Goal: Information Seeking & Learning: Learn about a topic

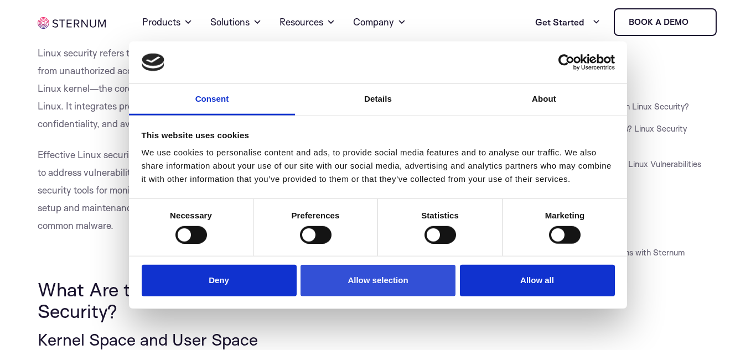
click at [426, 286] on button "Allow selection" at bounding box center [378, 281] width 155 height 32
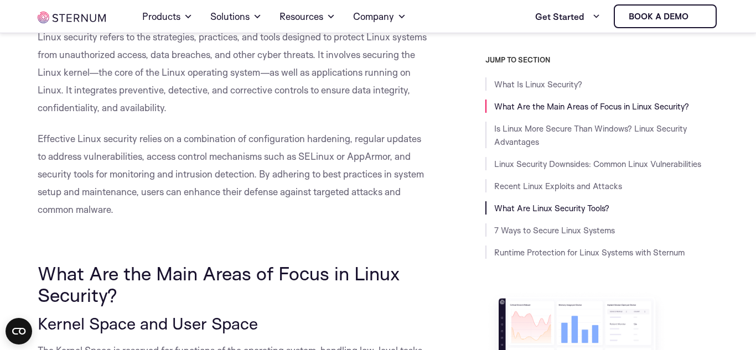
scroll to position [312, 0]
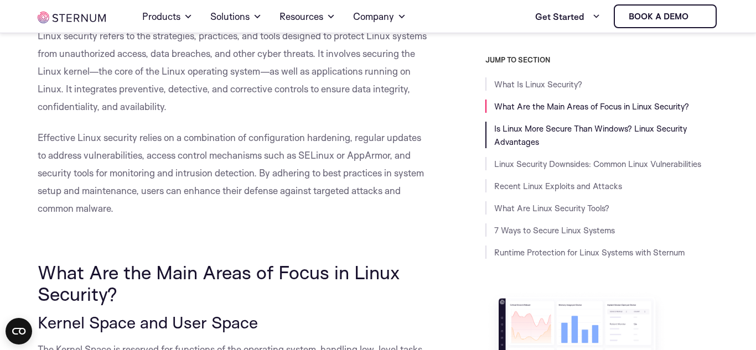
click at [531, 140] on link "Is Linux More Secure Than Windows? Linux Security Advantages" at bounding box center [590, 135] width 193 height 24
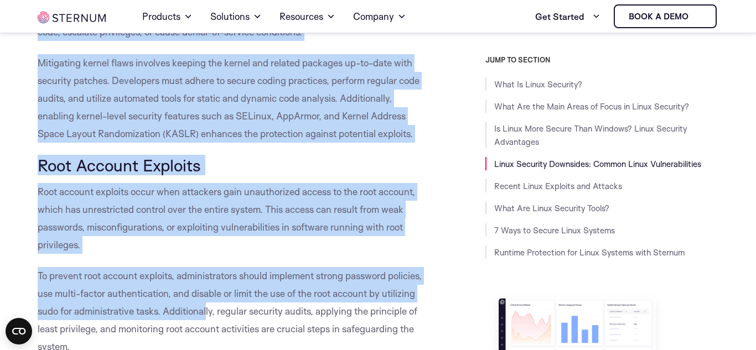
scroll to position [2664, 0]
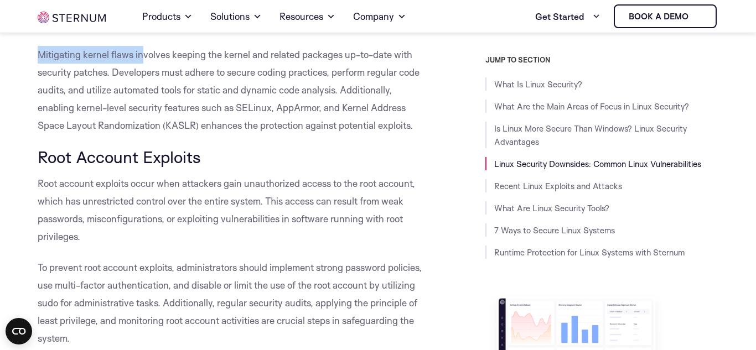
drag, startPoint x: 35, startPoint y: 138, endPoint x: 142, endPoint y: 63, distance: 130.7
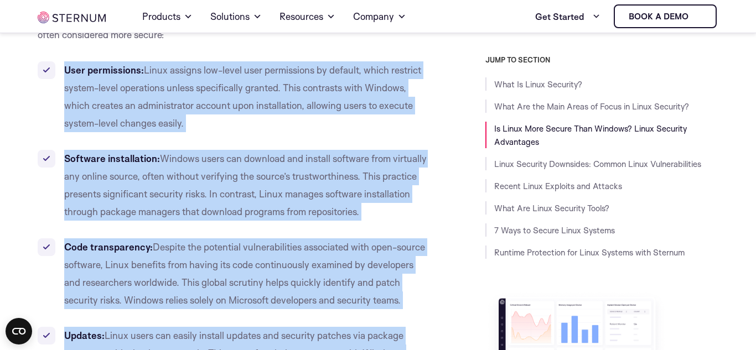
scroll to position [1933, 0]
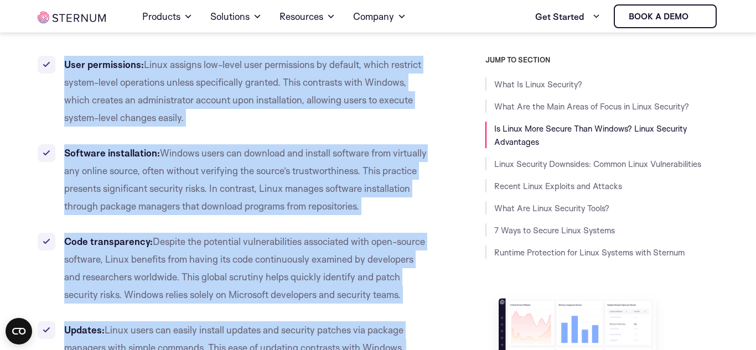
click at [61, 59] on li "User permissions: Linux assigns low-level user permissions by default, which re…" at bounding box center [233, 91] width 390 height 71
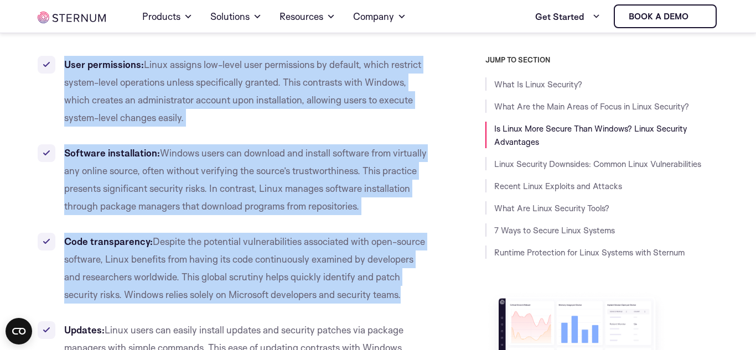
drag, startPoint x: 61, startPoint y: 59, endPoint x: 245, endPoint y: 309, distance: 310.5
copy div "User permissions: Linux assigns low-level user permissions by default, which re…"
click at [644, 165] on link "Linux Security Downsides: Common Linux Vulnerabilities" at bounding box center [597, 164] width 207 height 11
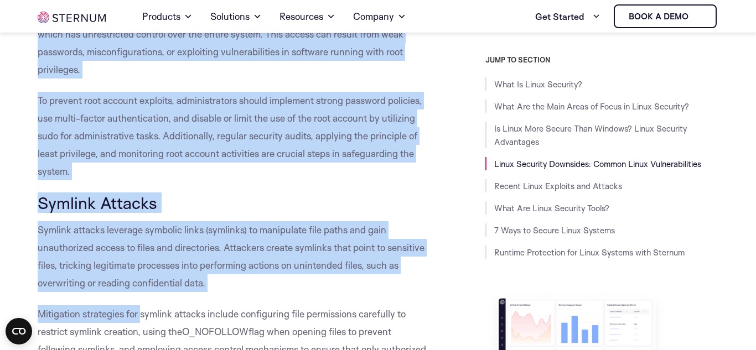
scroll to position [2952, 0]
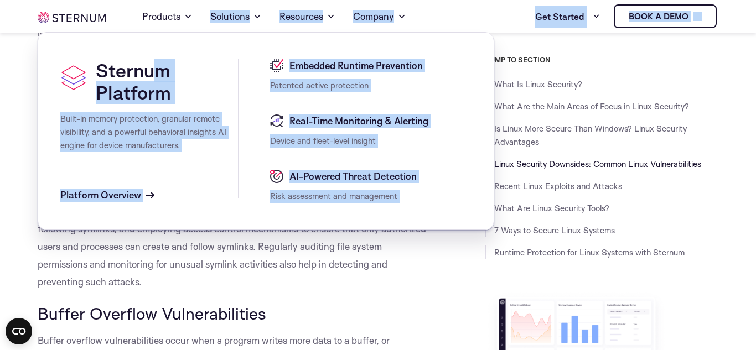
drag, startPoint x: 33, startPoint y: 157, endPoint x: 156, endPoint y: 35, distance: 172.2
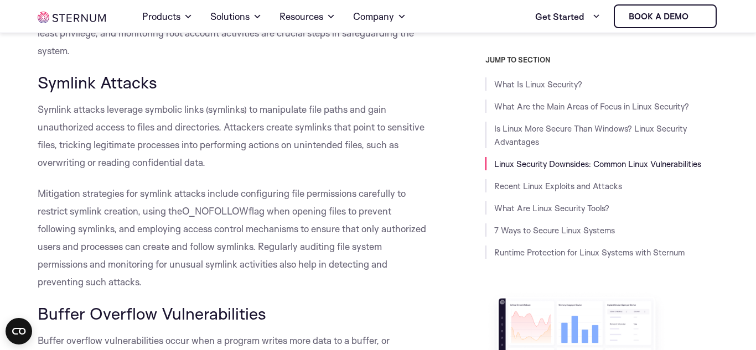
click at [459, 188] on div "JUMP TO SECTION What Is Linux Security? What Are the Main Areas of Focus in Lin…" at bounding box center [582, 274] width 274 height 438
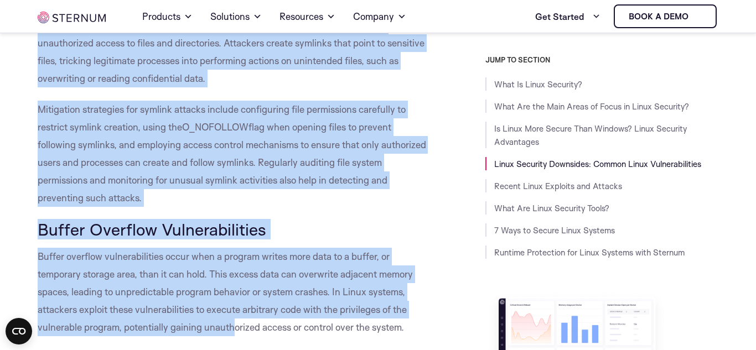
scroll to position [3091, 0]
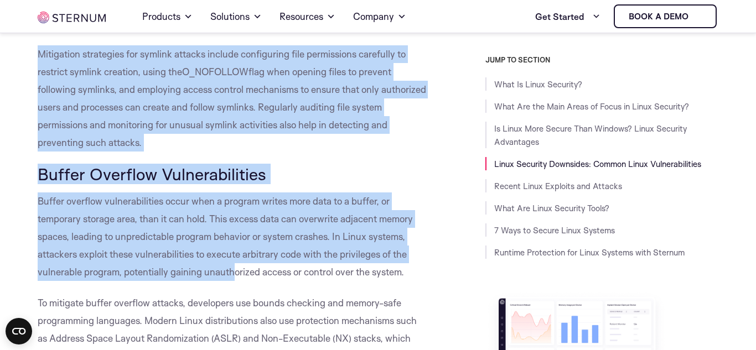
drag, startPoint x: 39, startPoint y: 128, endPoint x: 194, endPoint y: 167, distance: 160.2
copy div "Loremi Dolor Sitame conse ad Elits doeiu te incididuntutlab etdolo mag aliq eni…"
